Goal: Transaction & Acquisition: Book appointment/travel/reservation

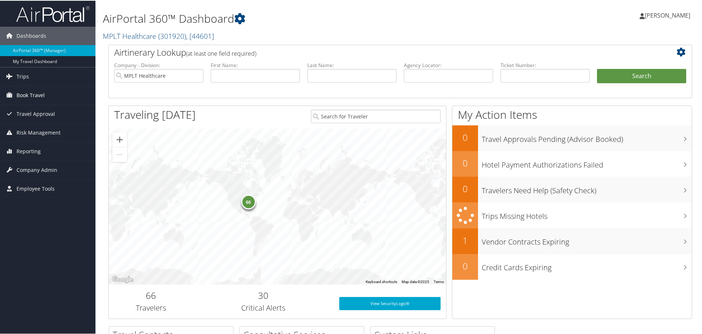
click at [30, 98] on span "Book Travel" at bounding box center [31, 95] width 28 height 18
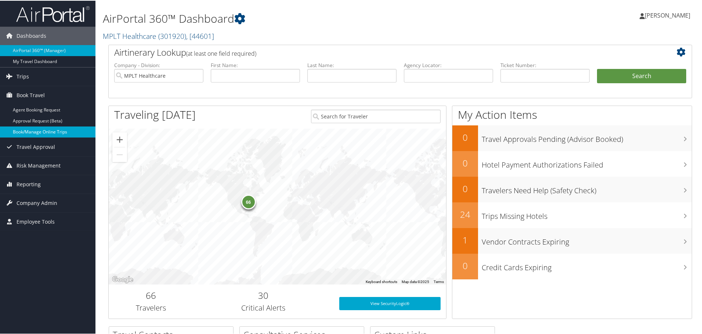
click at [46, 133] on link "Book/Manage Online Trips" at bounding box center [47, 131] width 95 height 11
